Goal: Book appointment/travel/reservation

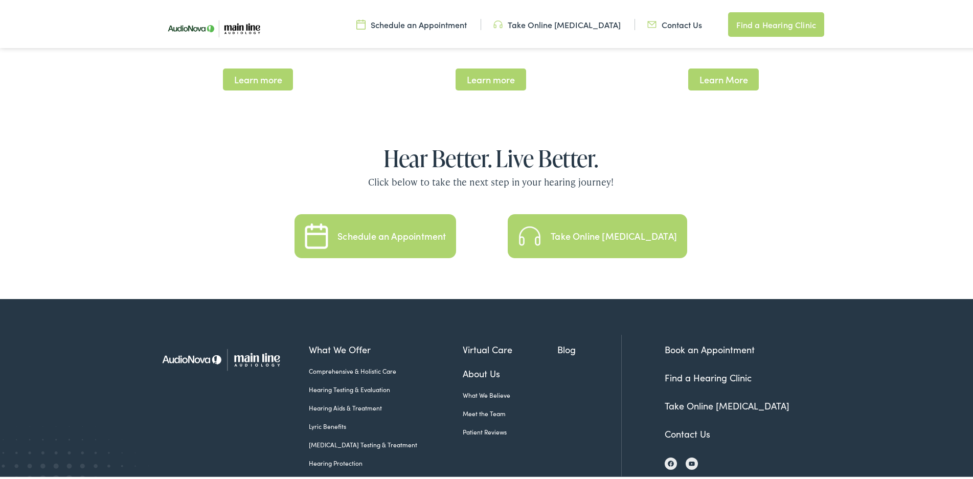
scroll to position [2219, 0]
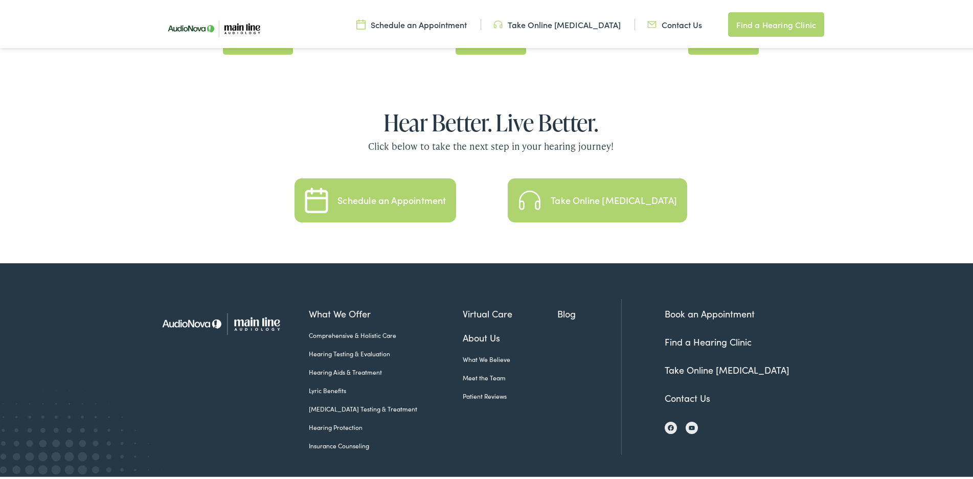
click at [473, 329] on link "About Us" at bounding box center [510, 336] width 95 height 14
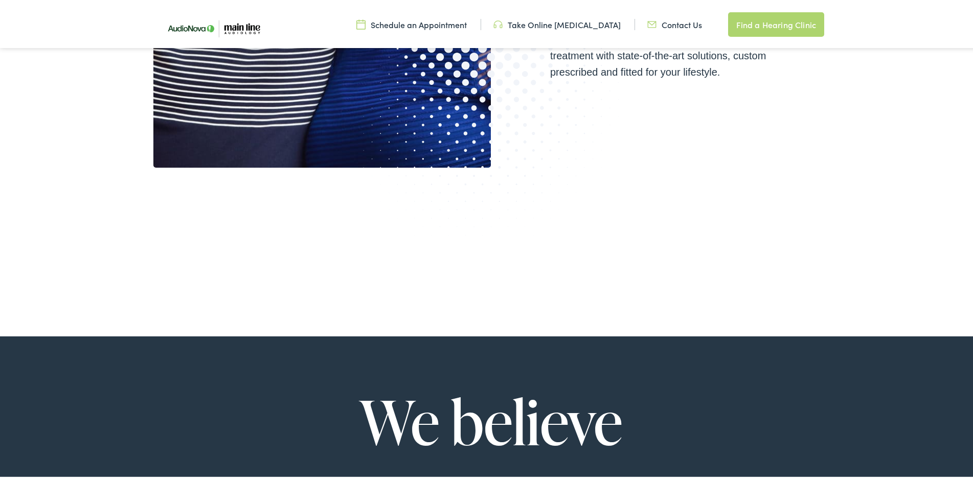
scroll to position [271, 0]
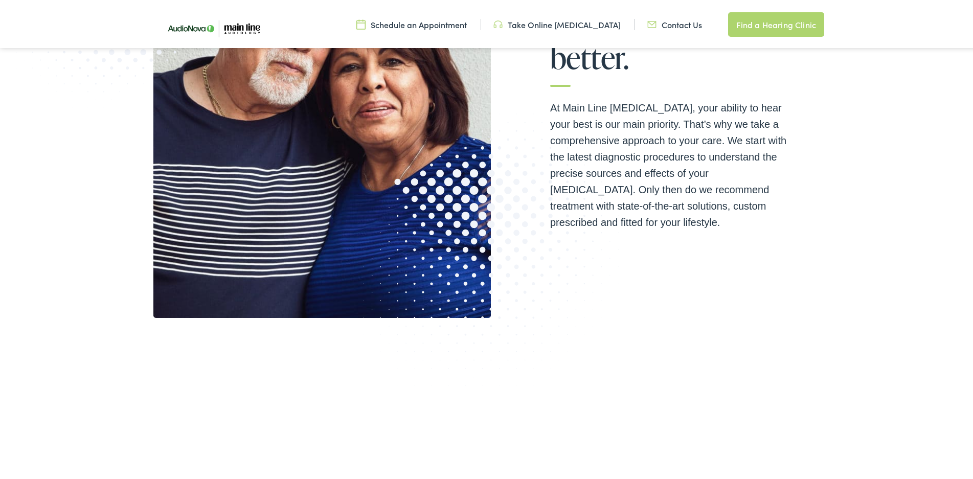
click at [447, 19] on link "Schedule an Appointment" at bounding box center [412, 22] width 110 height 11
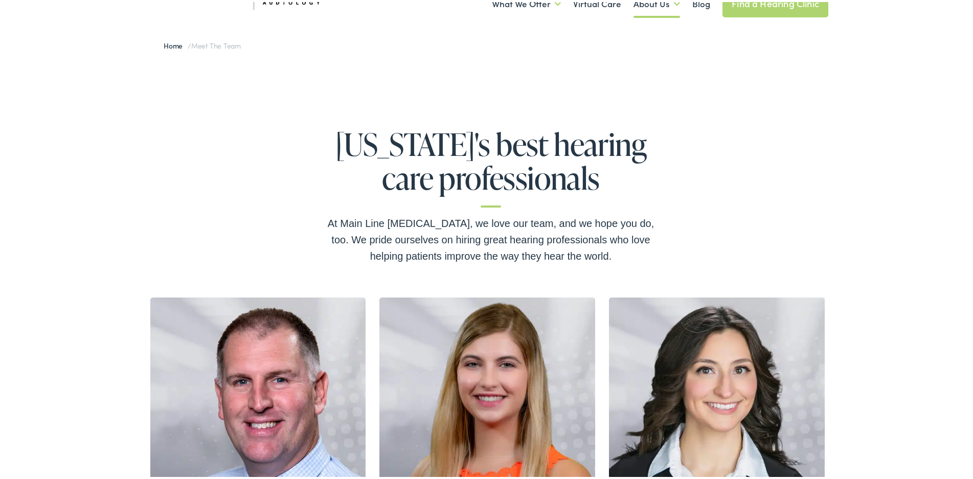
scroll to position [153, 0]
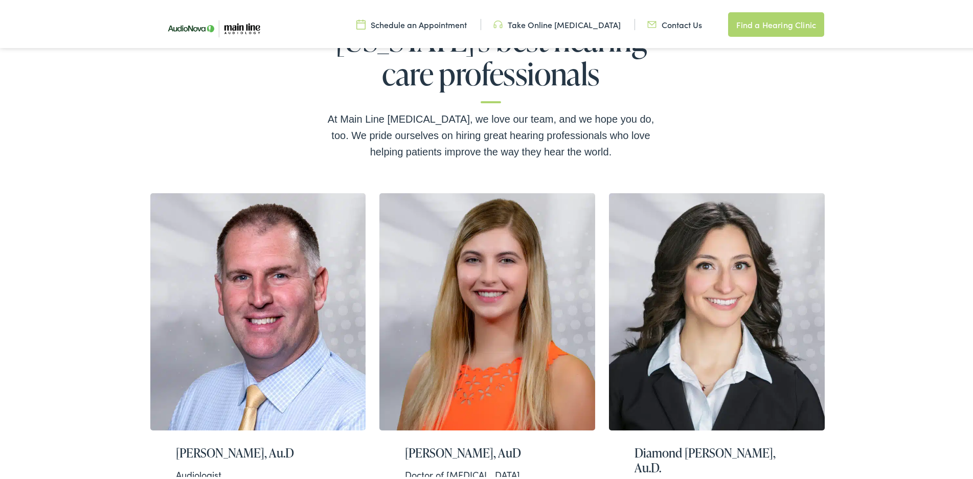
click at [73, 35] on nav "Menu Close Schedule an Appointment Take Online Hearing Test Contact Us Find a H…" at bounding box center [491, 23] width 982 height 46
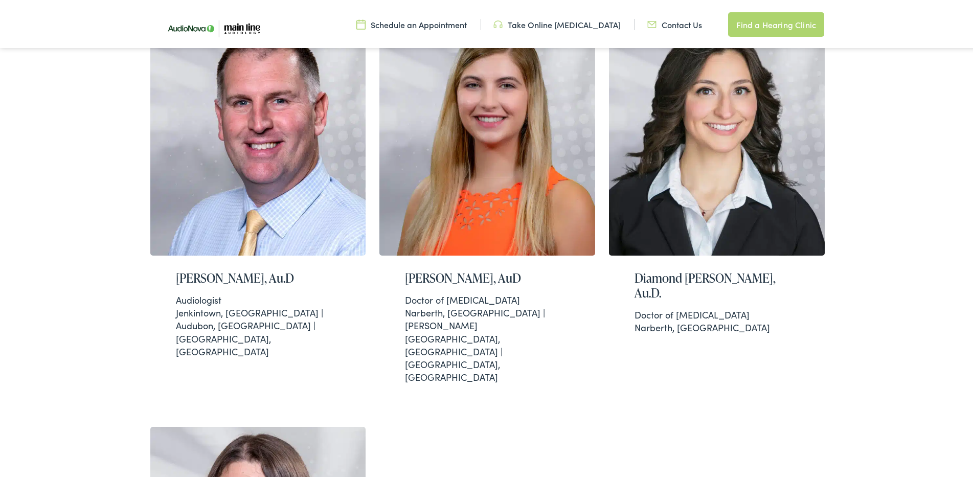
scroll to position [460, 0]
